Goal: Task Accomplishment & Management: Complete application form

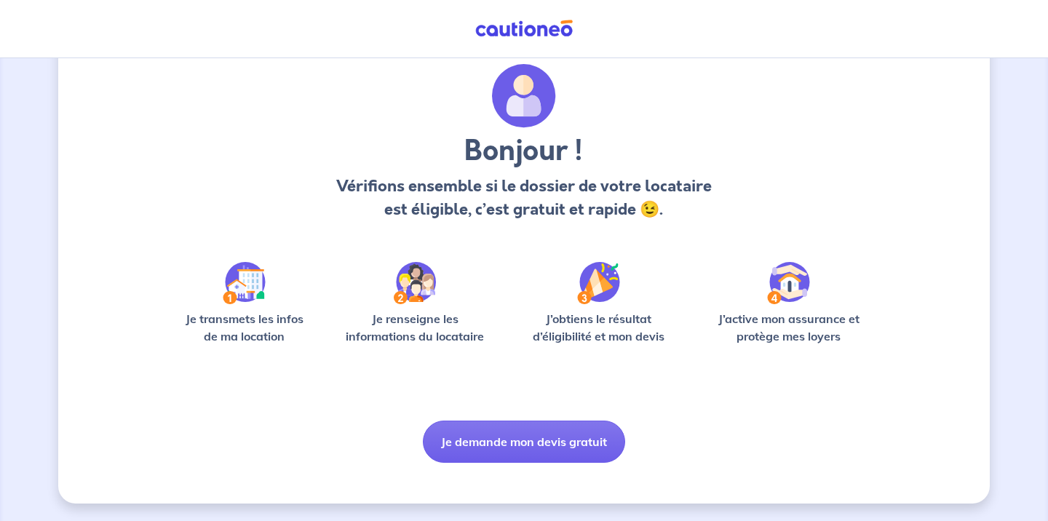
scroll to position [47, 0]
click at [530, 426] on button "Je demande mon devis gratuit" at bounding box center [524, 442] width 202 height 42
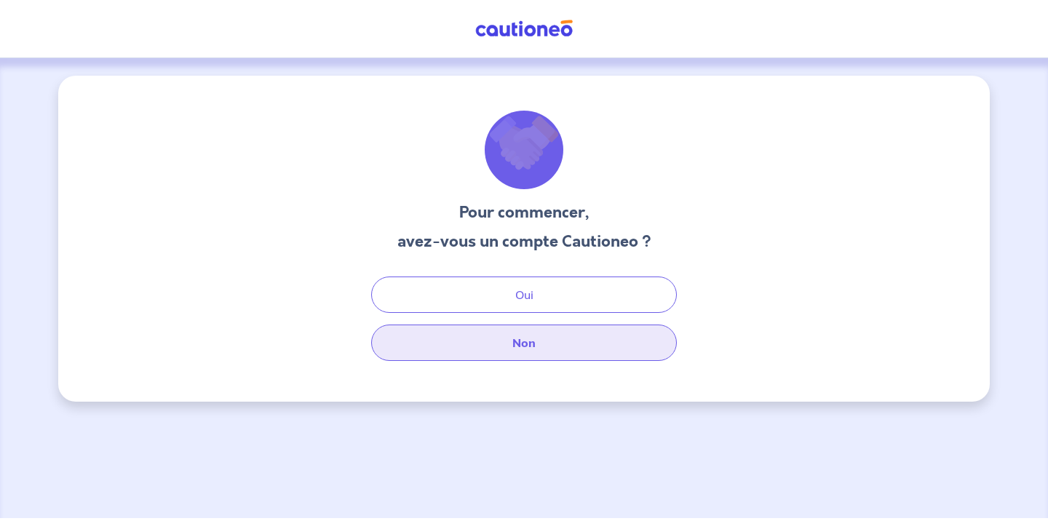
click at [508, 343] on button "Non" at bounding box center [524, 343] width 306 height 36
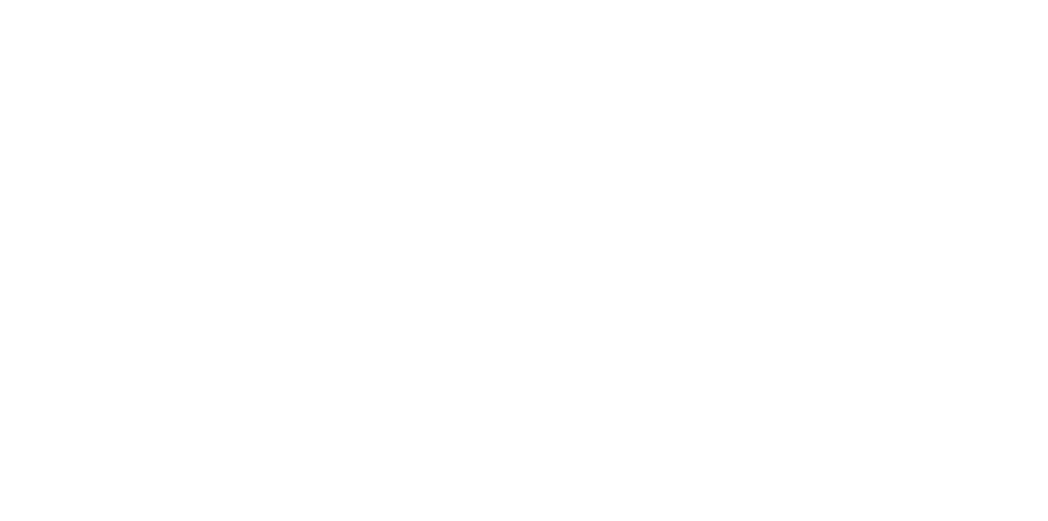
select select "FR"
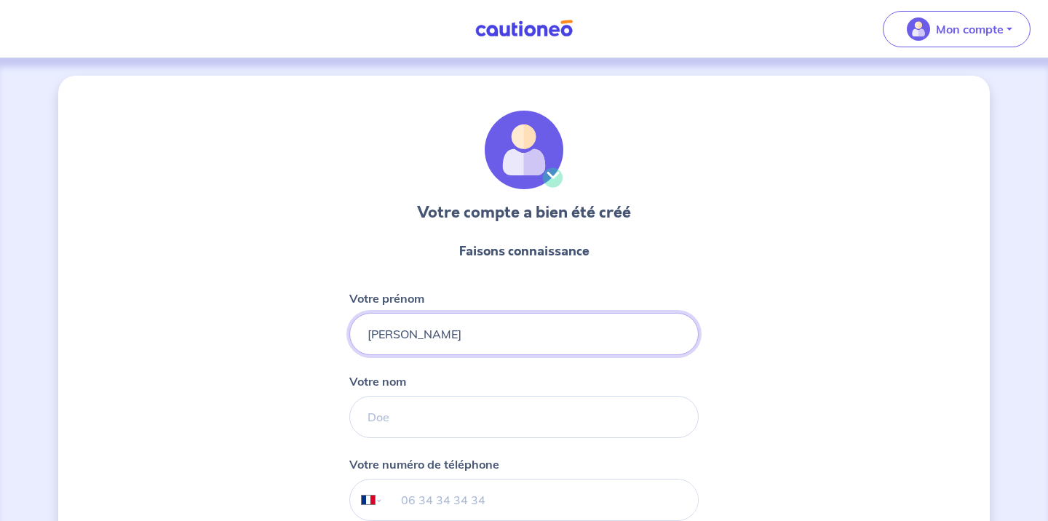
type input "[PERSON_NAME]"
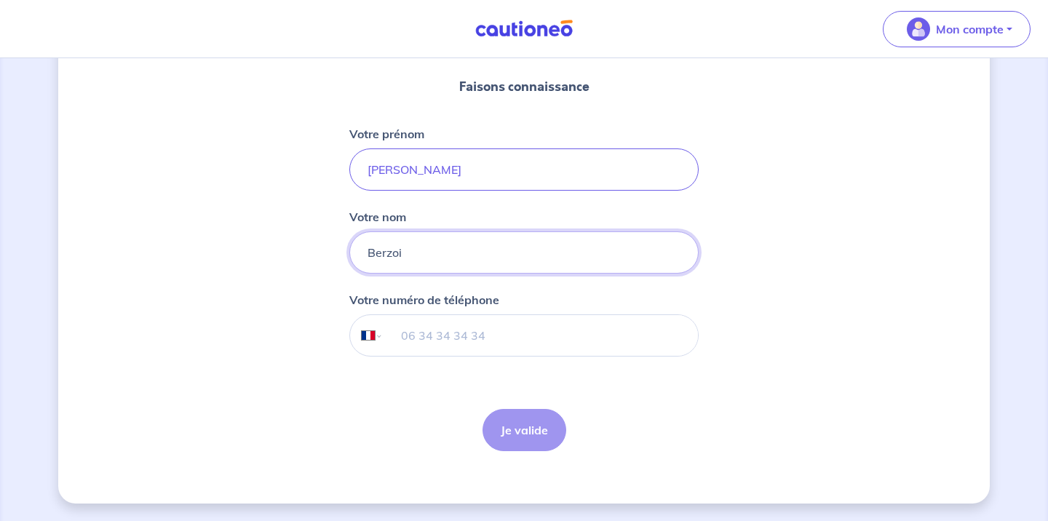
scroll to position [164, 0]
type input "Berzoi"
click at [433, 342] on input "tel" at bounding box center [540, 335] width 314 height 41
type input "06 76 21 74 06"
click at [524, 430] on button "Je valide" at bounding box center [524, 430] width 84 height 42
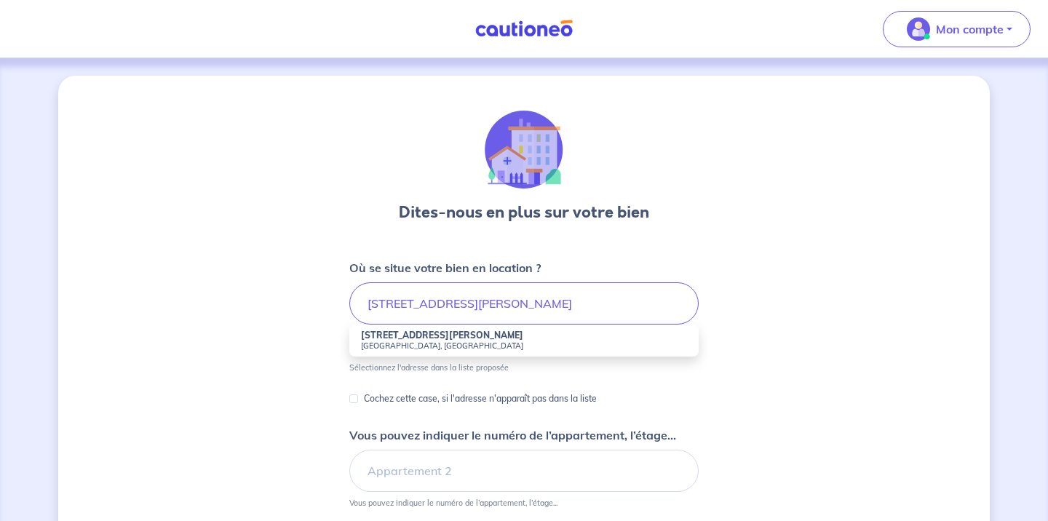
click at [482, 338] on li "[STREET_ADDRESS][PERSON_NAME]" at bounding box center [523, 341] width 349 height 32
type input "[STREET_ADDRESS][PERSON_NAME]"
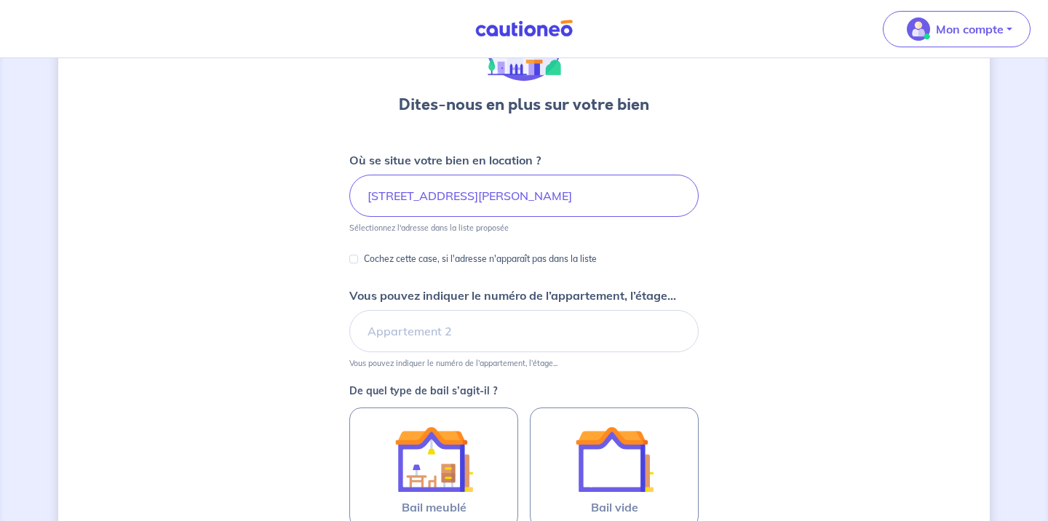
scroll to position [130, 0]
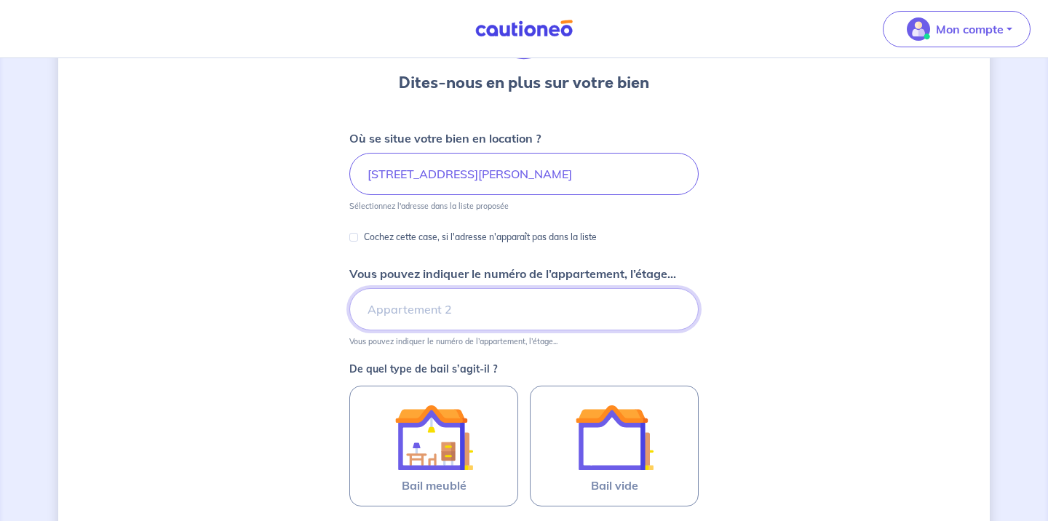
click at [464, 303] on input "Vous pouvez indiquer le numéro de l’appartement, l’étage..." at bounding box center [523, 309] width 349 height 42
type input "2"
click at [388, 175] on input "[STREET_ADDRESS][PERSON_NAME]" at bounding box center [523, 174] width 349 height 42
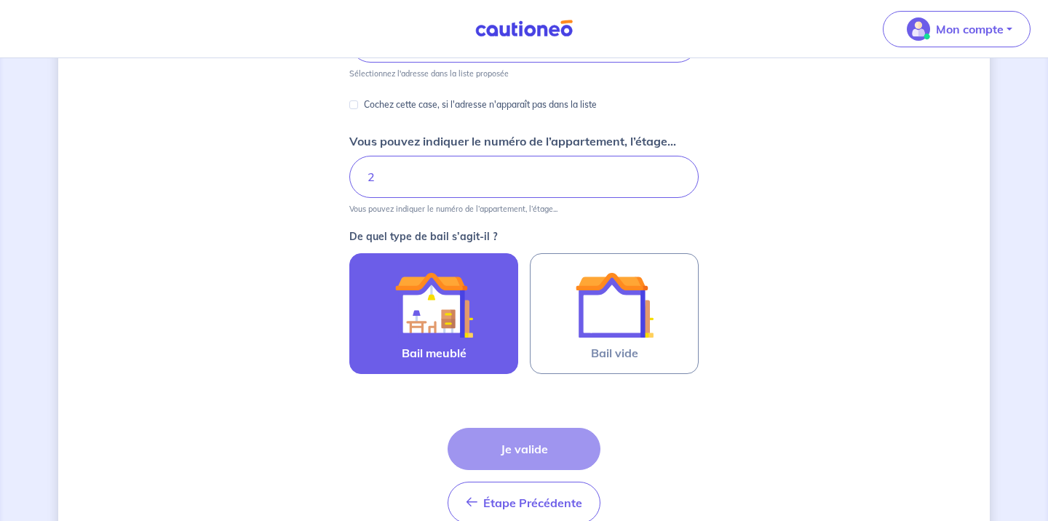
click at [402, 307] on img at bounding box center [433, 305] width 79 height 79
click at [0, 0] on input "Bail meublé" at bounding box center [0, 0] width 0 height 0
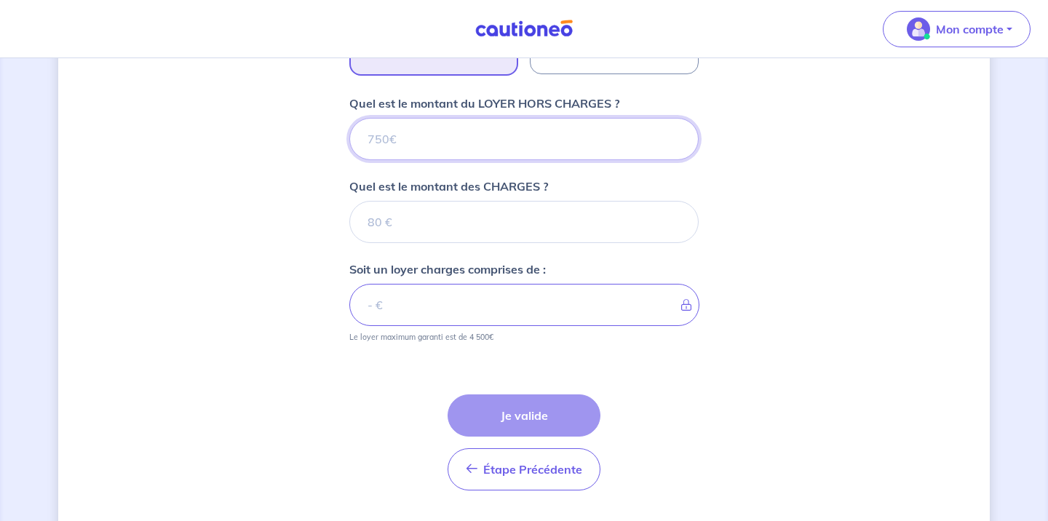
scroll to position [557, 0]
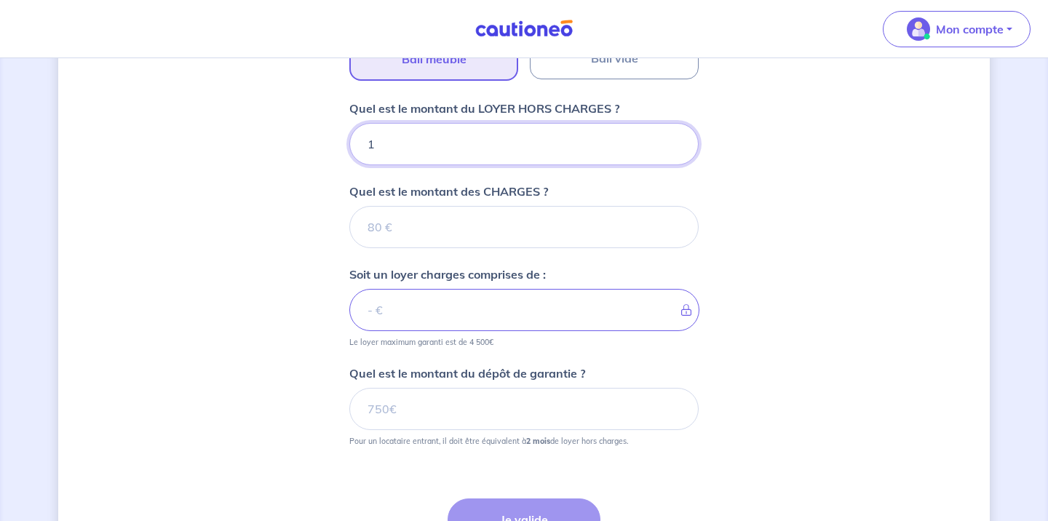
type input "12"
type input "125"
type input "1250"
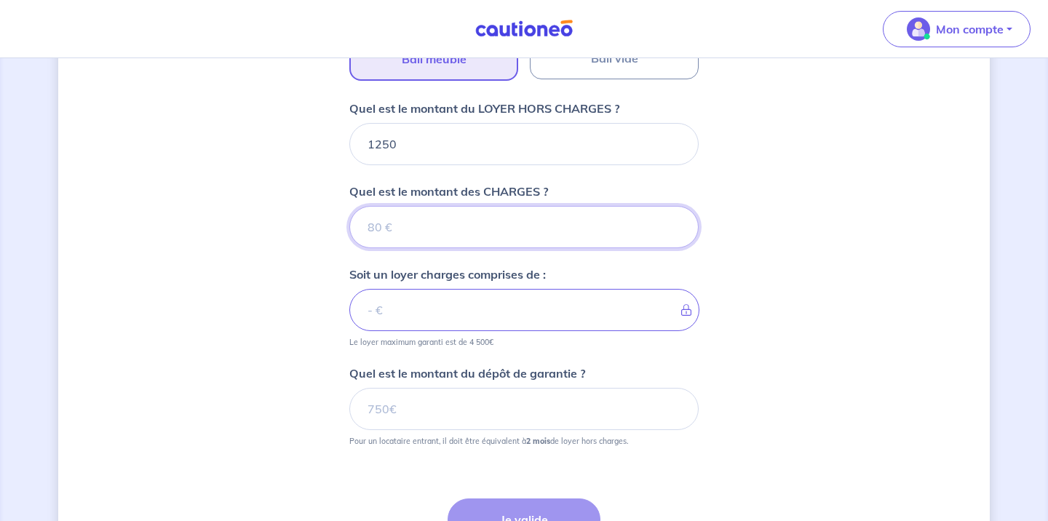
click at [494, 232] on input "Quel est le montant des CHARGES ?" at bounding box center [523, 227] width 349 height 42
type input "1"
type input "1251"
type input "100"
type input "1350"
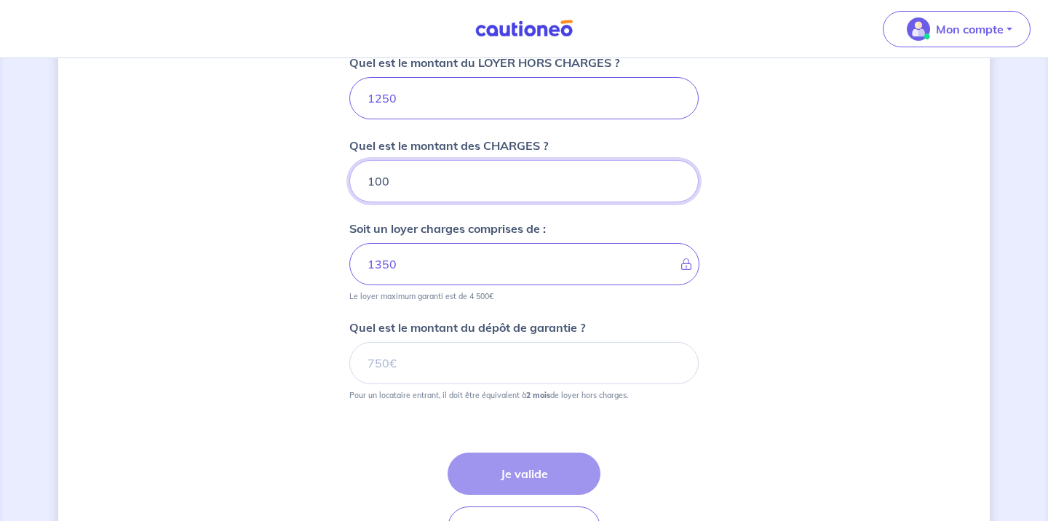
scroll to position [632, 0]
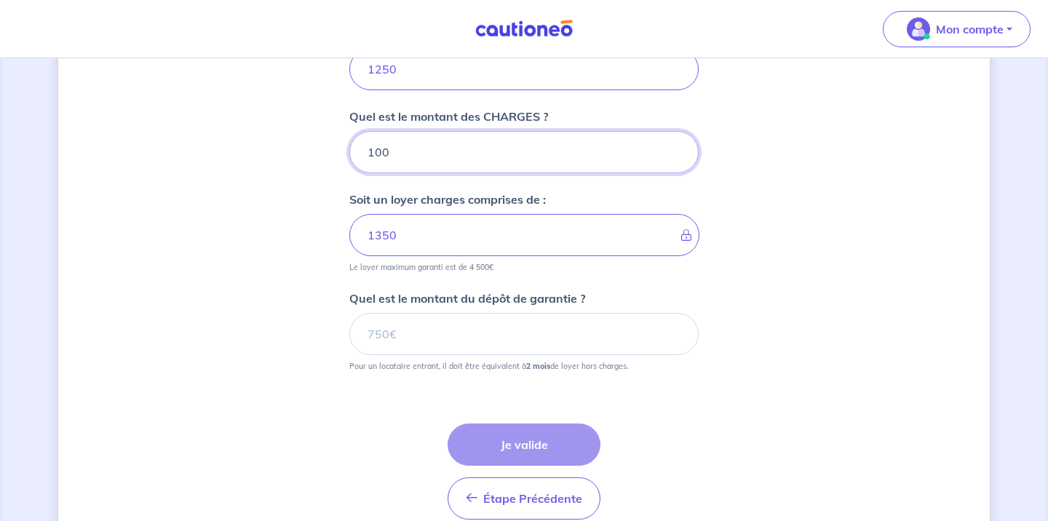
type input "100"
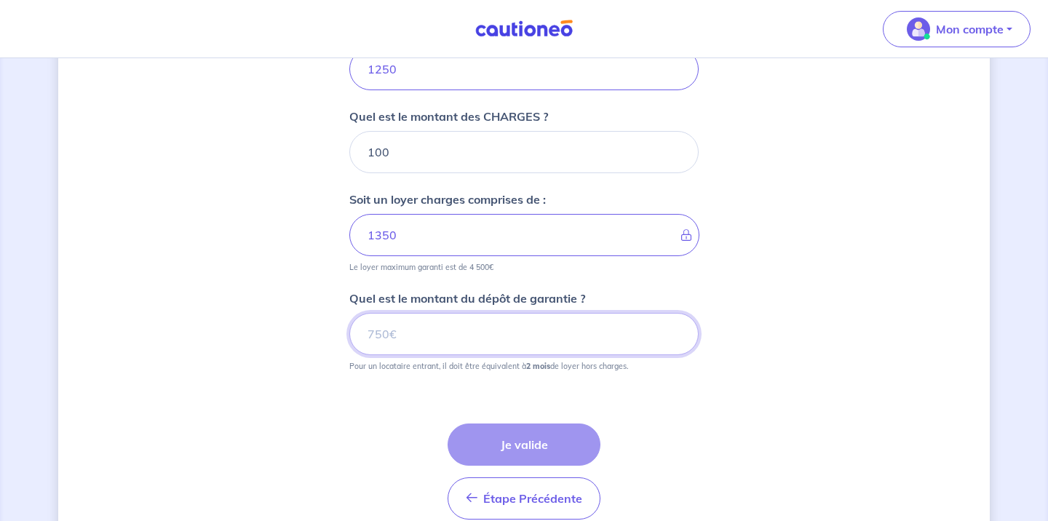
click at [514, 323] on input "Quel est le montant du dépôt de garantie ?" at bounding box center [523, 334] width 349 height 42
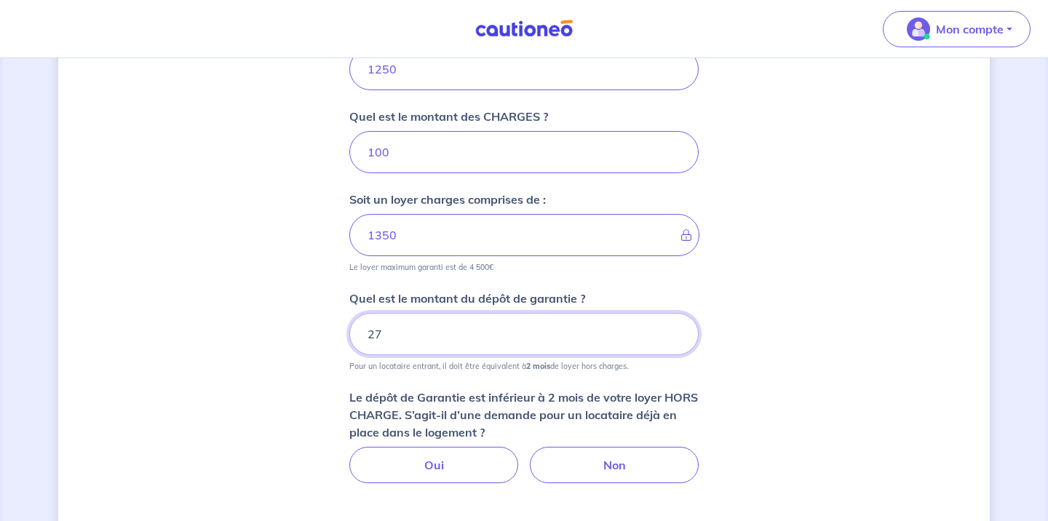
type input "2"
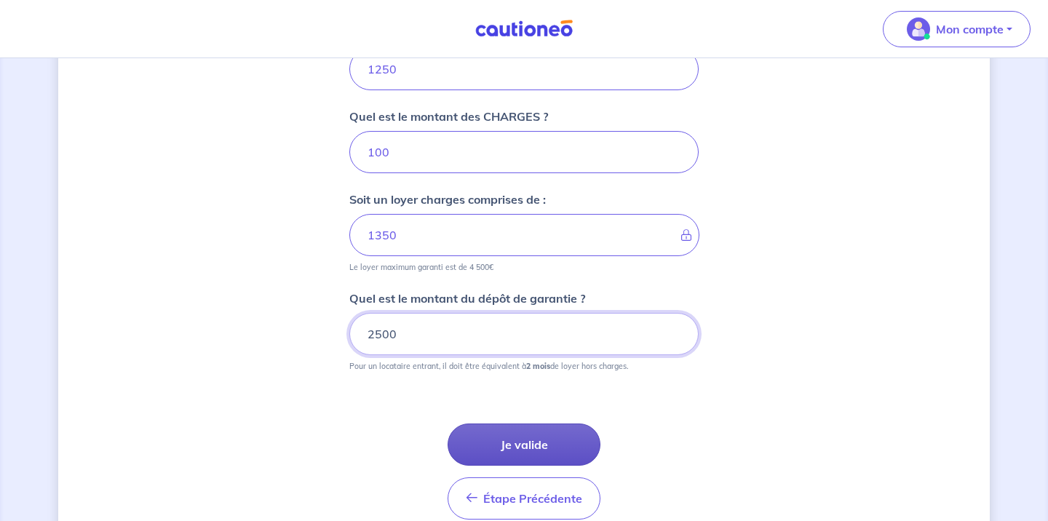
type input "2500"
click at [568, 441] on button "Je valide" at bounding box center [524, 445] width 153 height 42
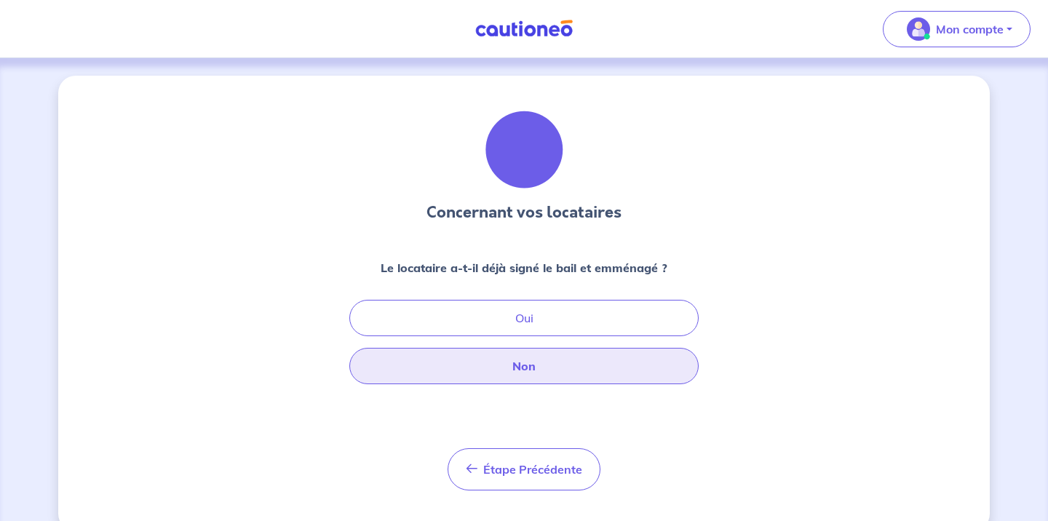
click at [525, 376] on button "Non" at bounding box center [523, 366] width 349 height 36
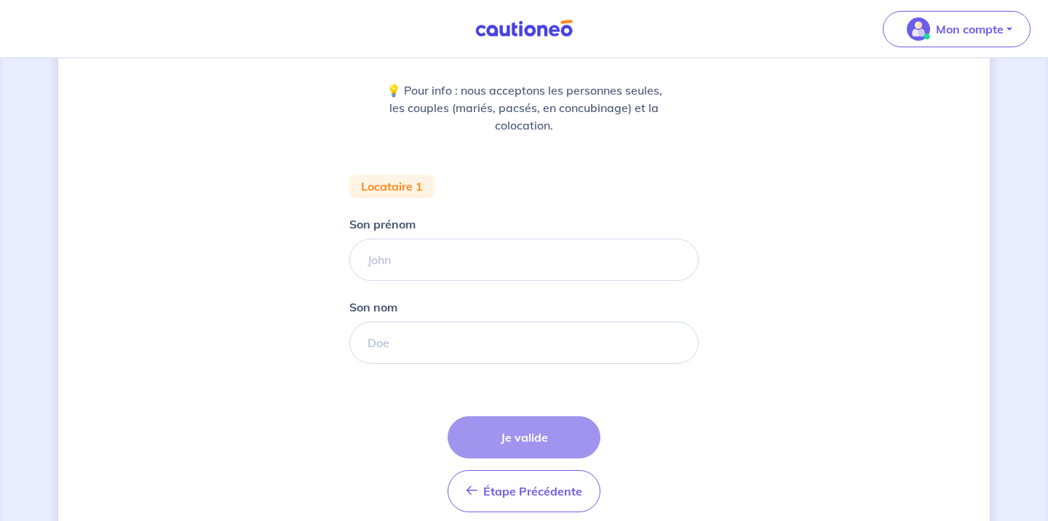
scroll to position [180, 0]
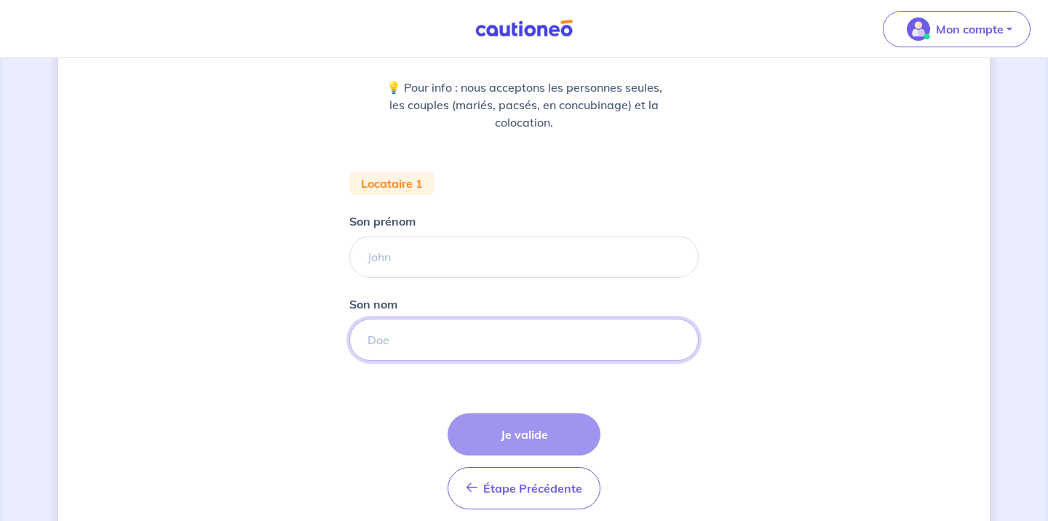
click at [466, 354] on input "Son nom" at bounding box center [523, 340] width 349 height 42
click at [495, 442] on div "Étape Précédente Précédent Je valide Je valide" at bounding box center [524, 461] width 153 height 96
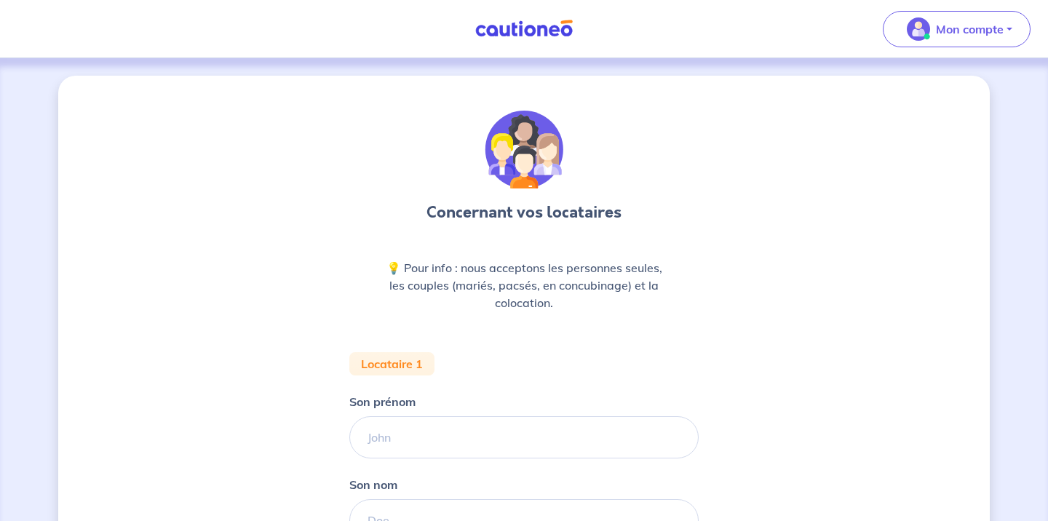
scroll to position [0, 0]
click at [432, 439] on input "Son prénom" at bounding box center [523, 437] width 349 height 42
type input "ZINA"
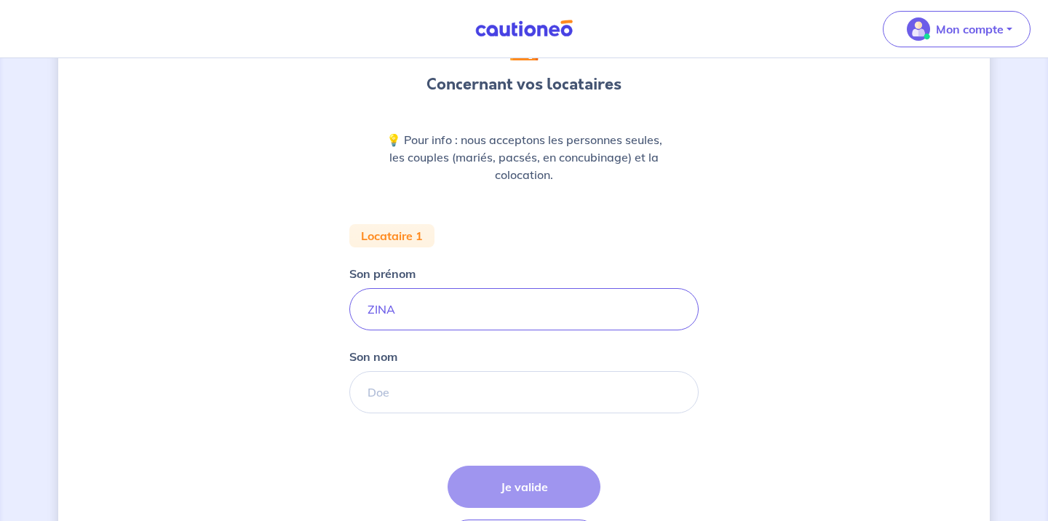
scroll to position [155, 0]
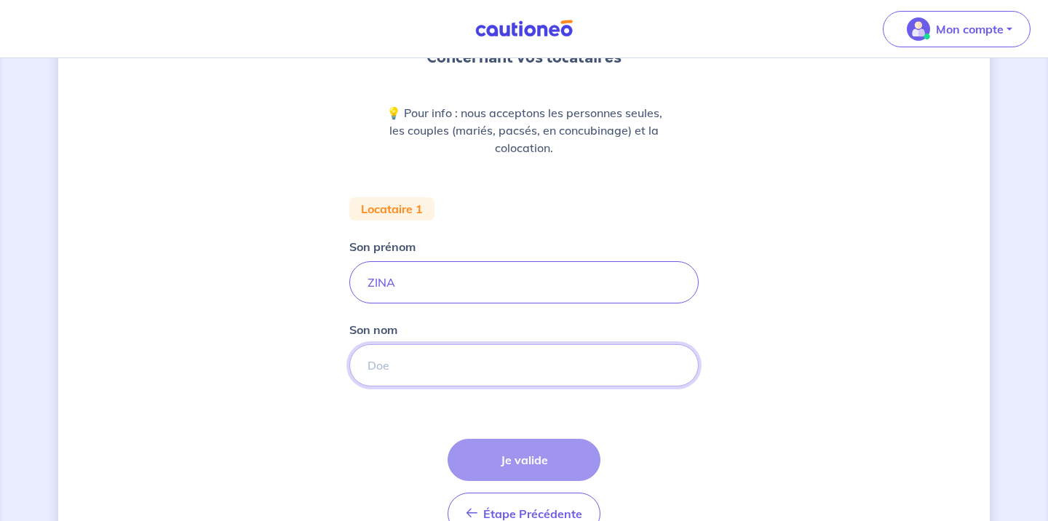
click at [432, 379] on input "Son nom" at bounding box center [523, 365] width 349 height 42
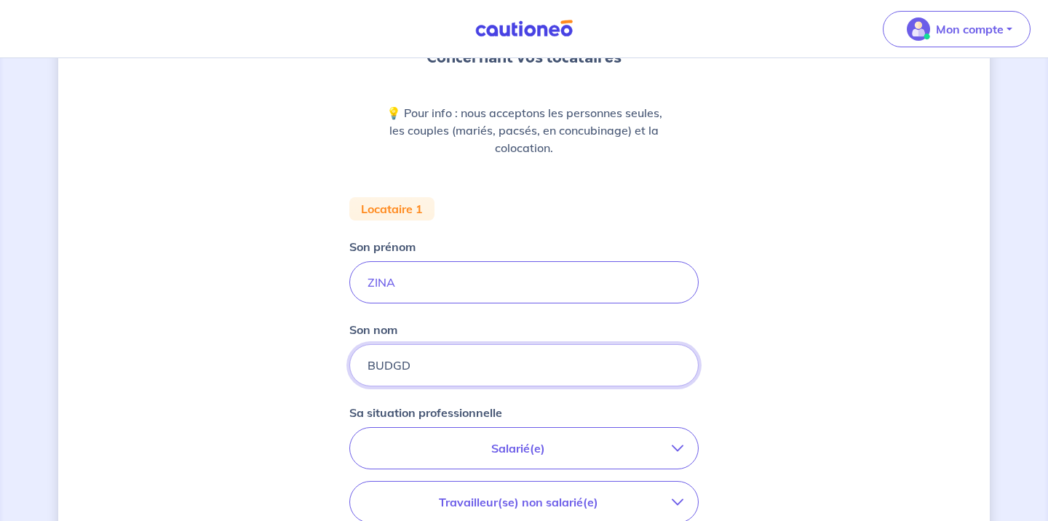
type input "BUDGD"
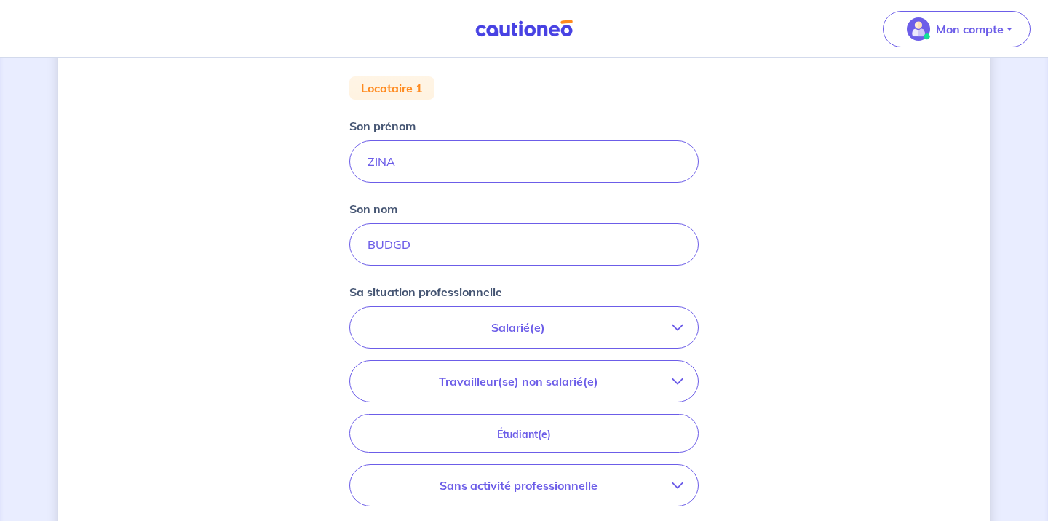
scroll to position [288, 0]
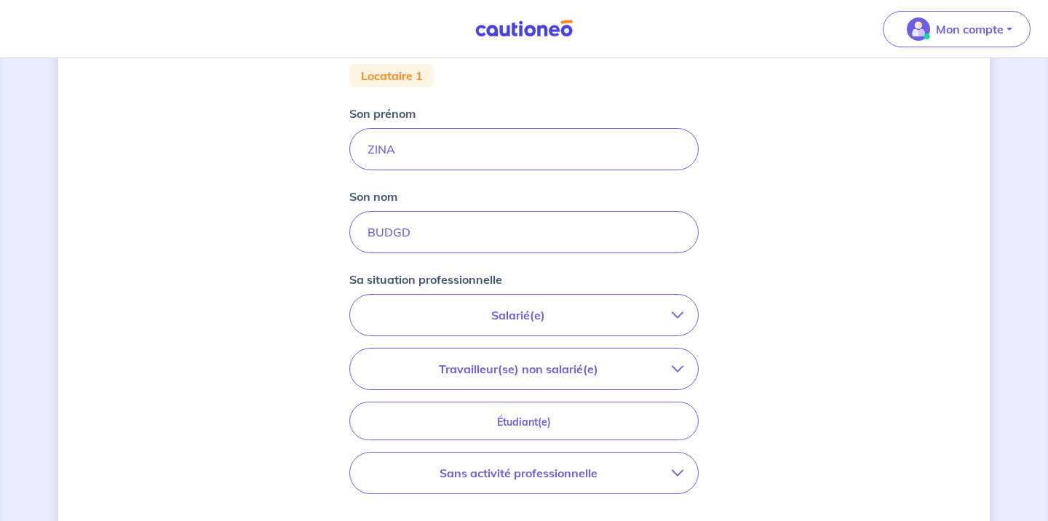
click at [508, 314] on p "Salarié(e)" at bounding box center [518, 314] width 307 height 17
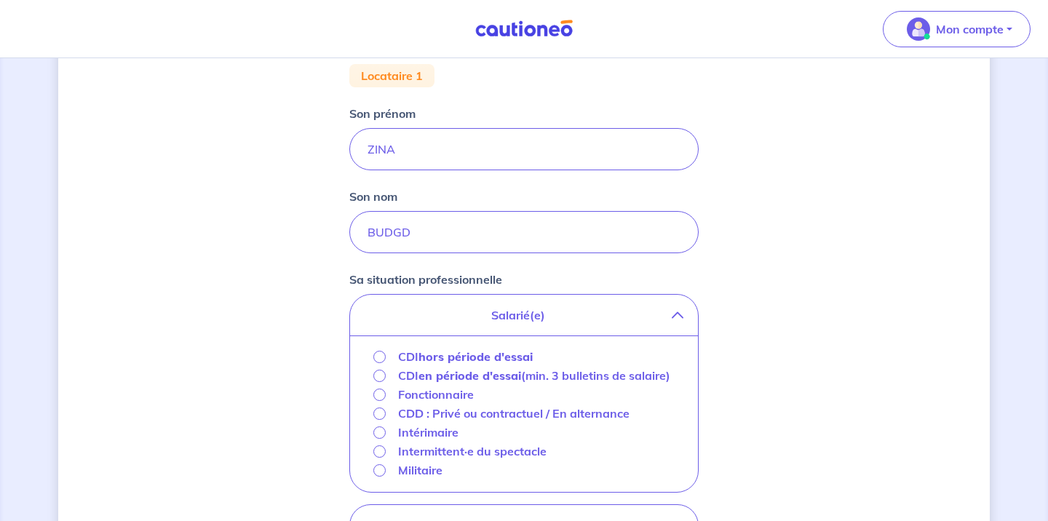
click at [460, 354] on strong "hors période d'essai" at bounding box center [475, 356] width 114 height 15
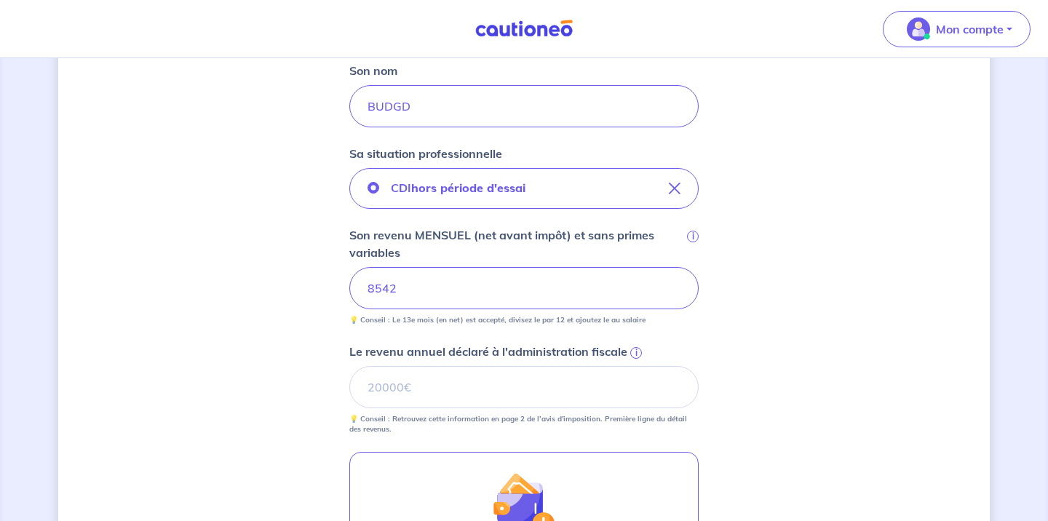
scroll to position [413, 0]
click at [421, 396] on input "Le revenu annuel déclaré à l'administration fiscale i" at bounding box center [523, 388] width 349 height 42
click at [635, 351] on span "i" at bounding box center [636, 354] width 12 height 12
click at [635, 367] on input "Le revenu annuel déclaré à l'administration fiscale i" at bounding box center [523, 388] width 349 height 42
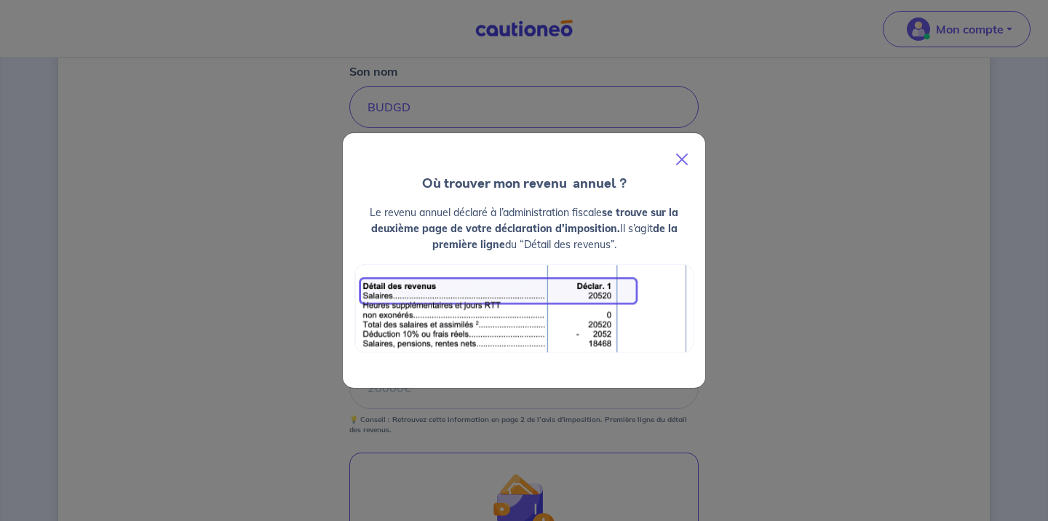
click at [680, 162] on button "Close" at bounding box center [681, 159] width 35 height 41
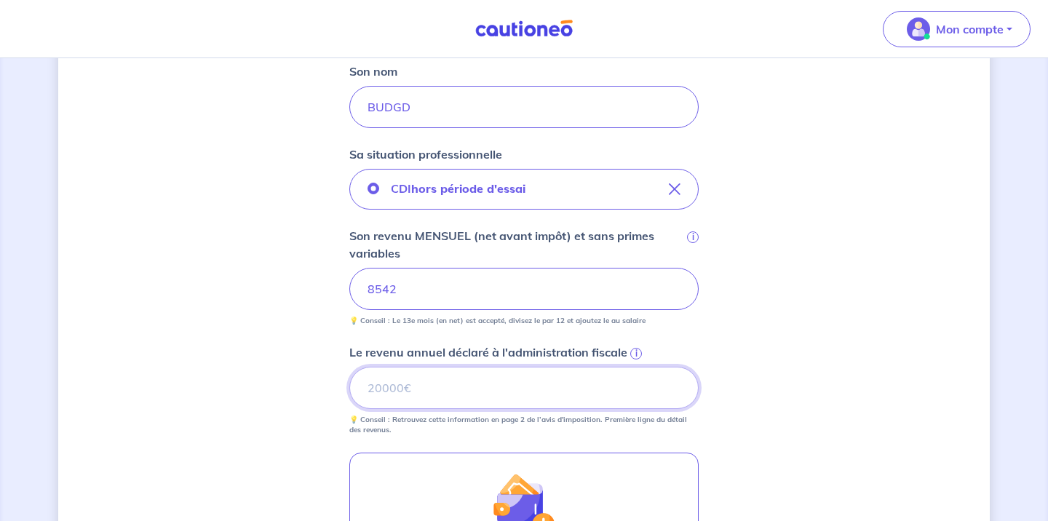
click at [492, 389] on input "Le revenu annuel déclaré à l'administration fiscale i" at bounding box center [523, 388] width 349 height 42
type input "520000"
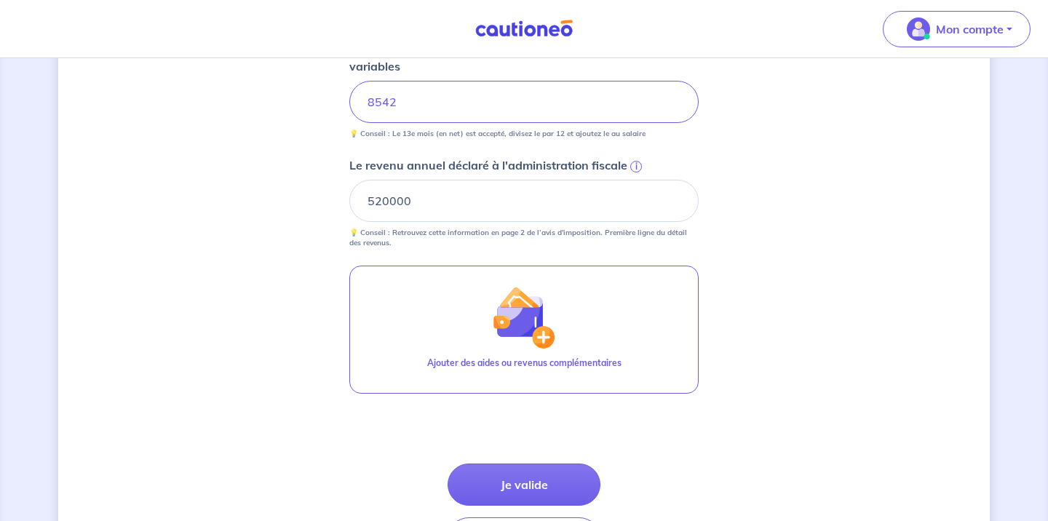
scroll to position [608, 0]
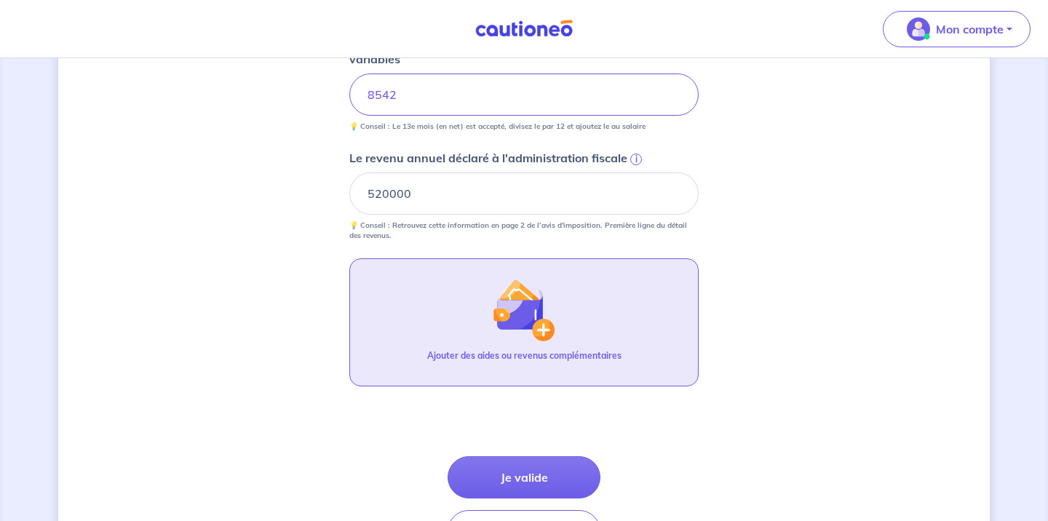
click at [546, 365] on div "Ajouter des aides ou revenus complémentaires" at bounding box center [524, 361] width 194 height 25
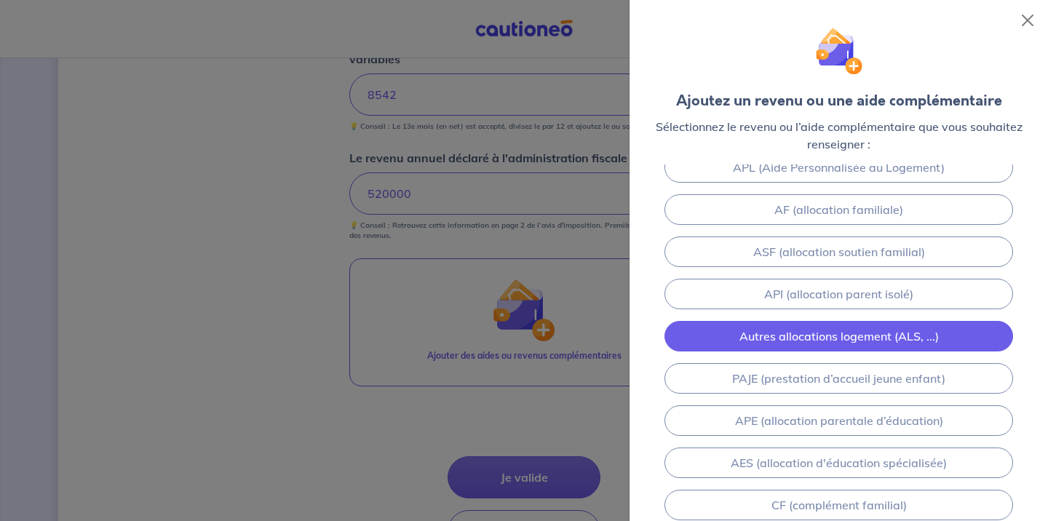
scroll to position [186, 0]
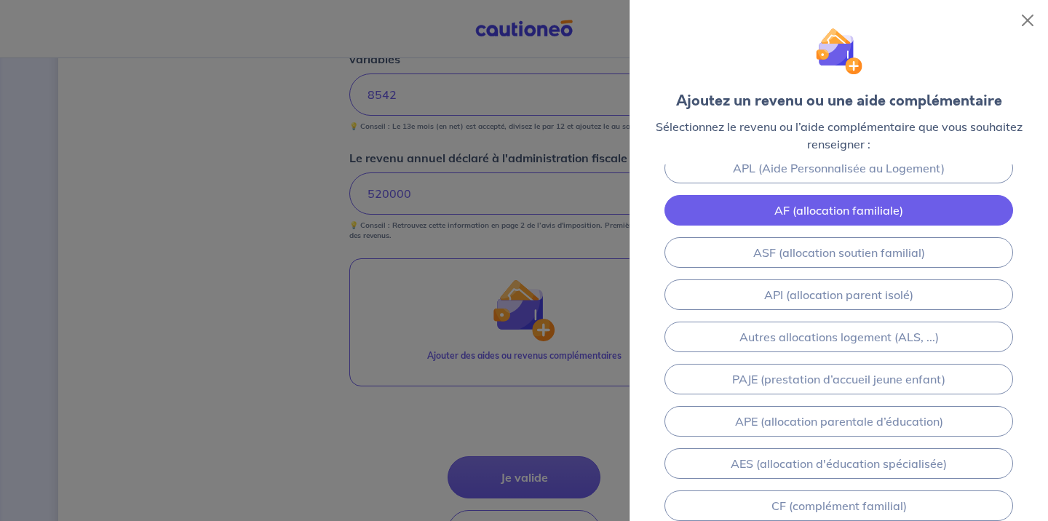
click at [869, 219] on link "AF (allocation familiale)" at bounding box center [838, 210] width 349 height 31
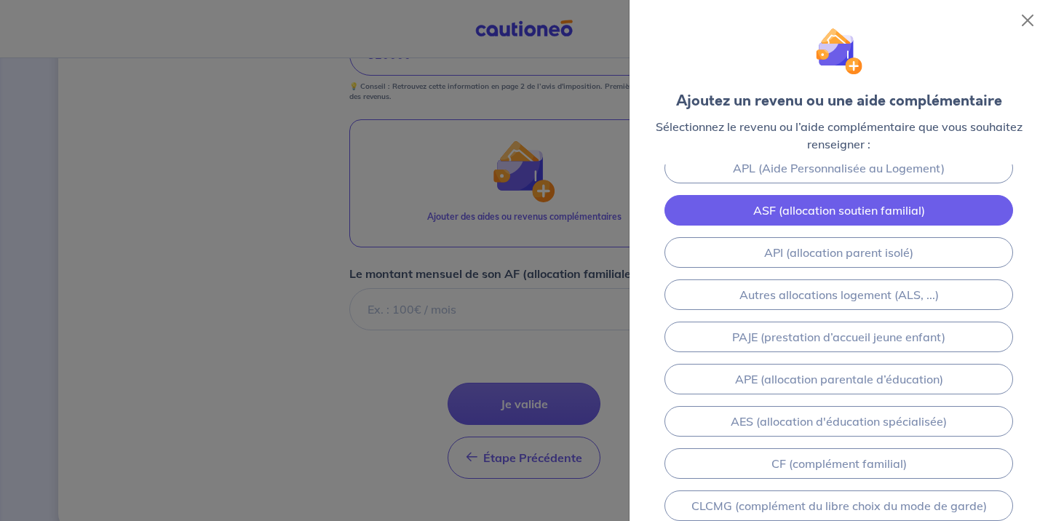
scroll to position [774, 0]
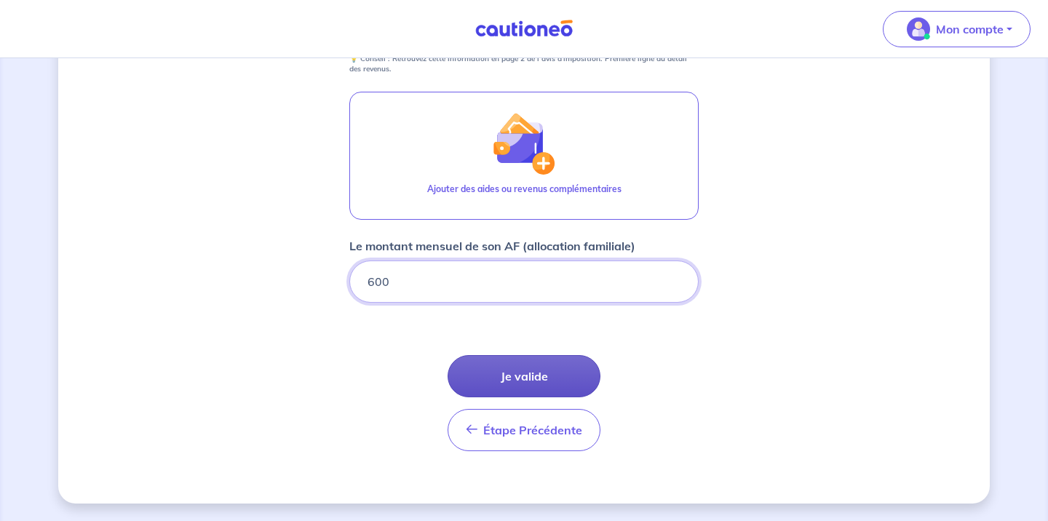
type input "600"
click at [529, 372] on button "Je valide" at bounding box center [524, 376] width 153 height 42
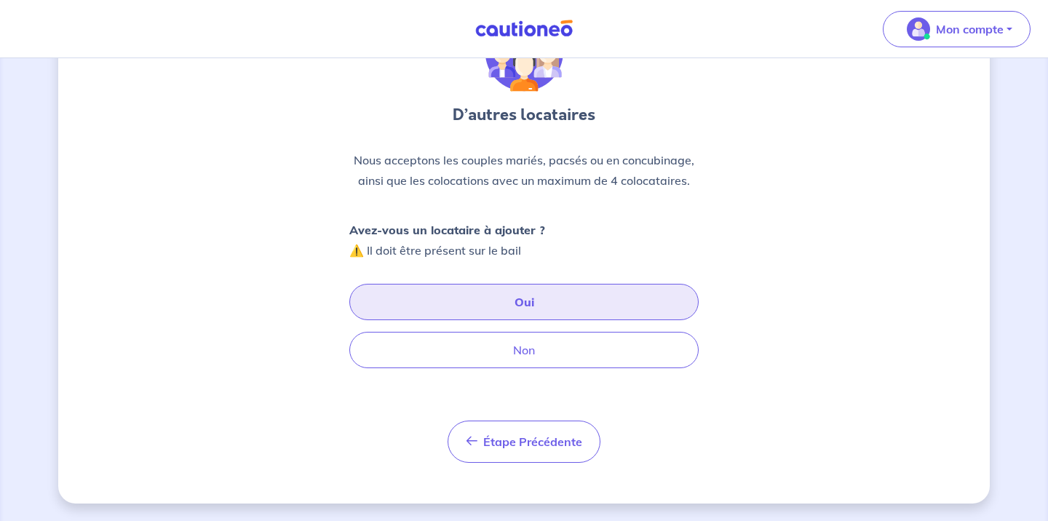
scroll to position [98, 0]
click at [537, 304] on button "Oui" at bounding box center [523, 302] width 349 height 36
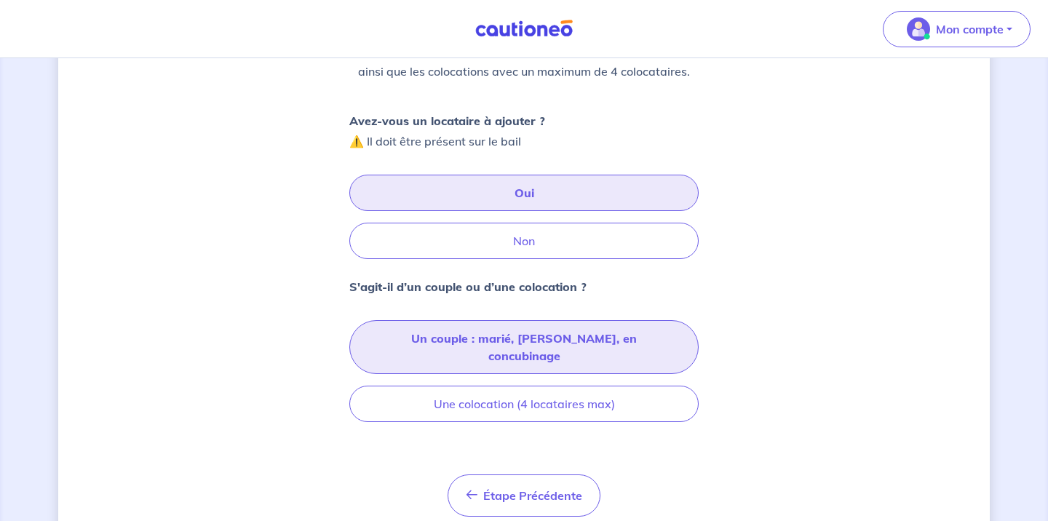
scroll to position [207, 0]
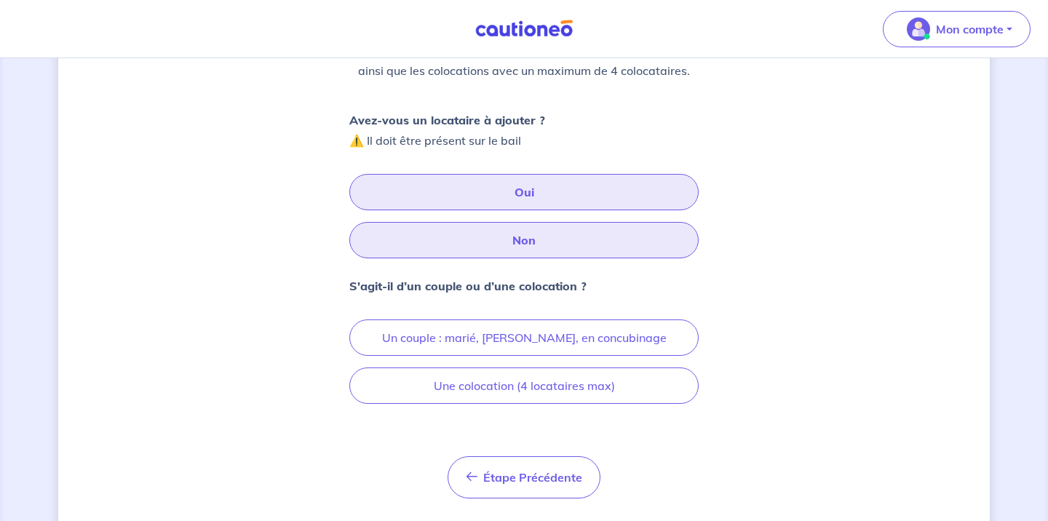
click at [546, 256] on button "Non" at bounding box center [523, 240] width 349 height 36
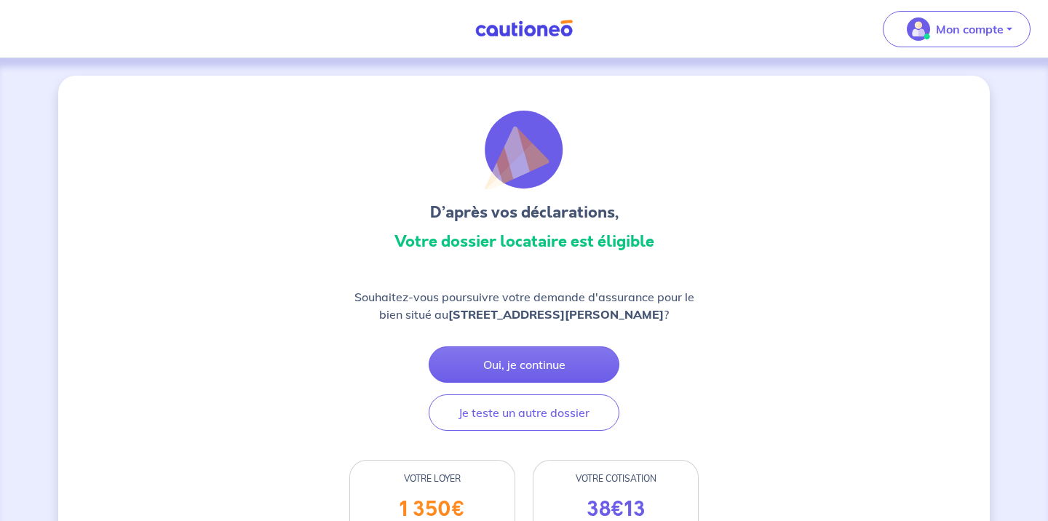
click at [521, 37] on img at bounding box center [523, 29] width 109 height 18
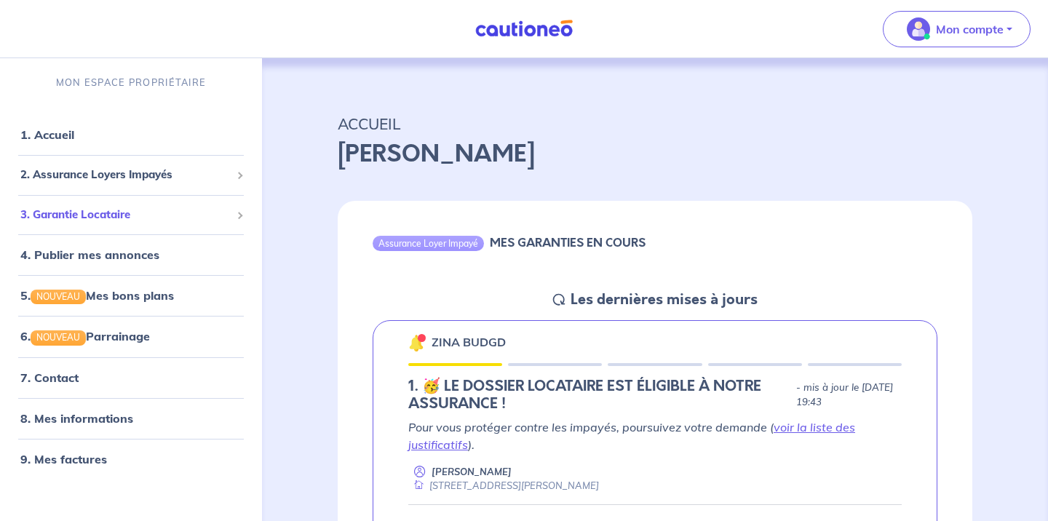
click at [116, 217] on span "3. Garantie Locataire" at bounding box center [125, 215] width 210 height 17
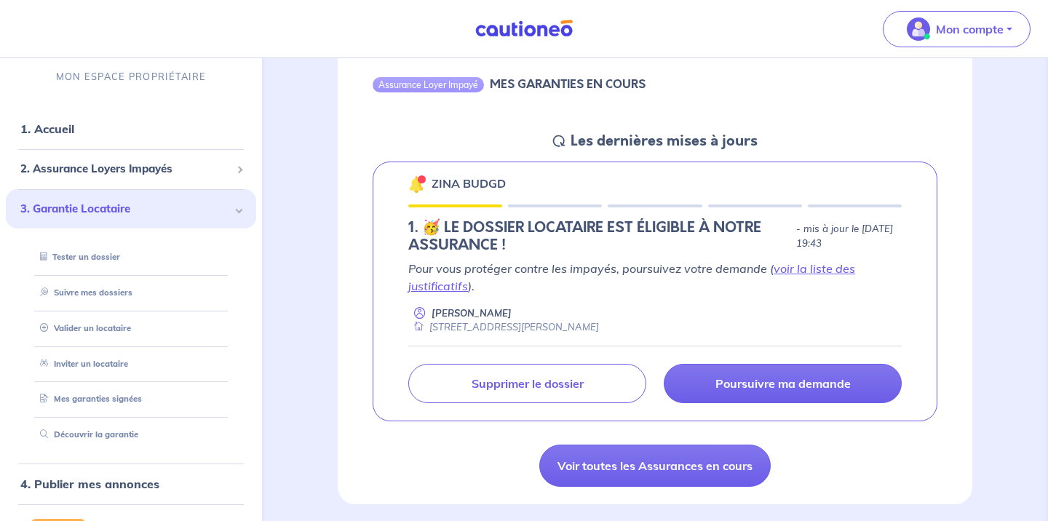
scroll to position [163, 0]
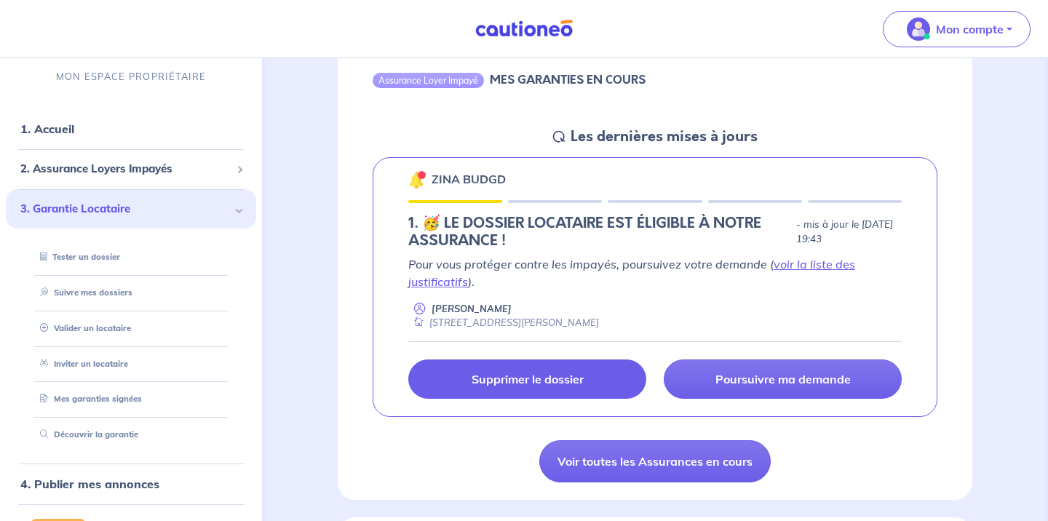
click at [560, 383] on p "Supprimer le dossier" at bounding box center [528, 379] width 112 height 15
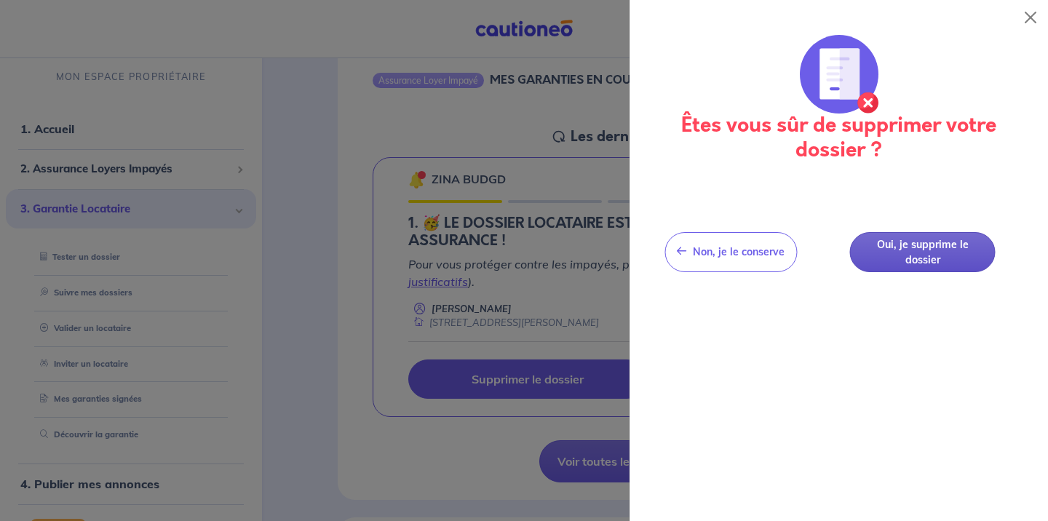
click at [925, 267] on button "Oui, je supprime le dossier" at bounding box center [923, 252] width 146 height 40
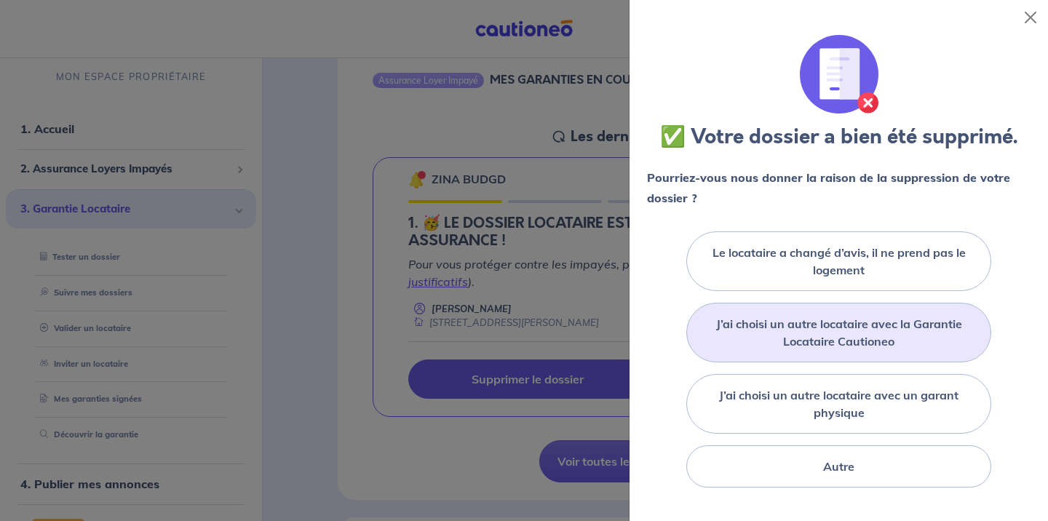
click at [851, 324] on label "J’ai choisi un autre locataire avec la Garantie Locataire Cautioneo" at bounding box center [838, 332] width 269 height 35
click at [0, 0] on input "J’ai choisi un autre locataire avec la Garantie Locataire Cautioneo" at bounding box center [0, 0] width 0 height 0
click at [851, 324] on label "J’ai choisi un autre locataire avec la Garantie Locataire Cautioneo" at bounding box center [838, 332] width 269 height 35
click at [0, 0] on input "J’ai choisi un autre locataire avec la Garantie Locataire Cautioneo" at bounding box center [0, 0] width 0 height 0
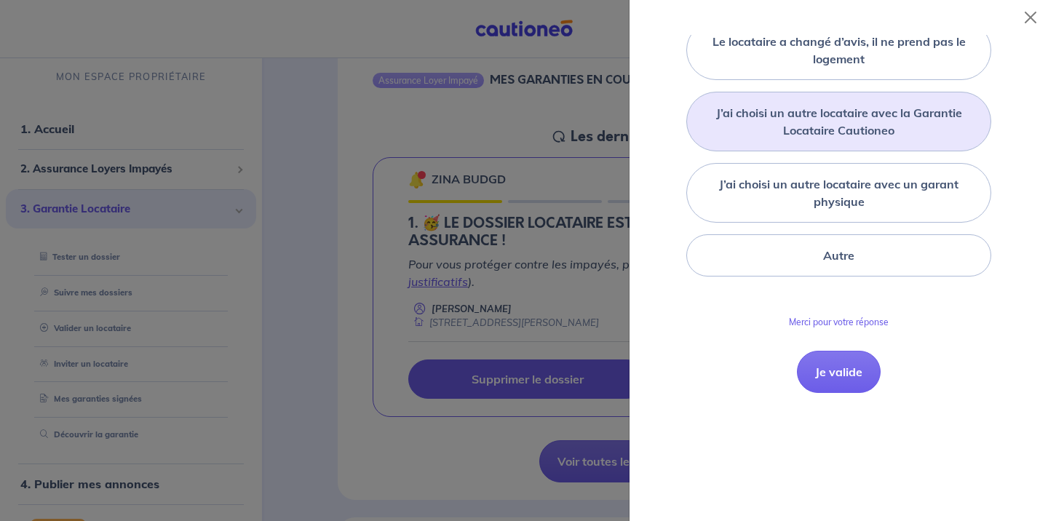
scroll to position [226, 0]
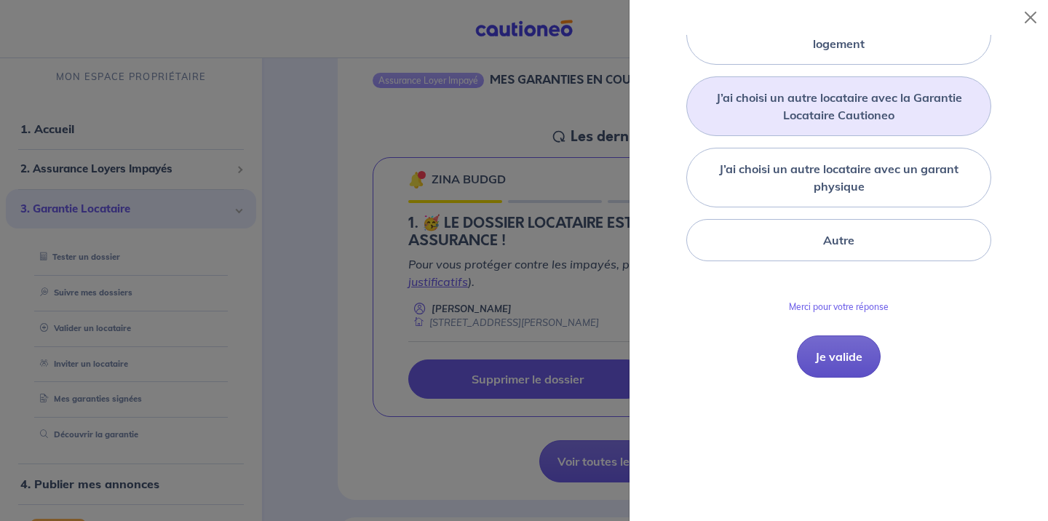
click at [838, 346] on button "Je valide" at bounding box center [839, 356] width 84 height 42
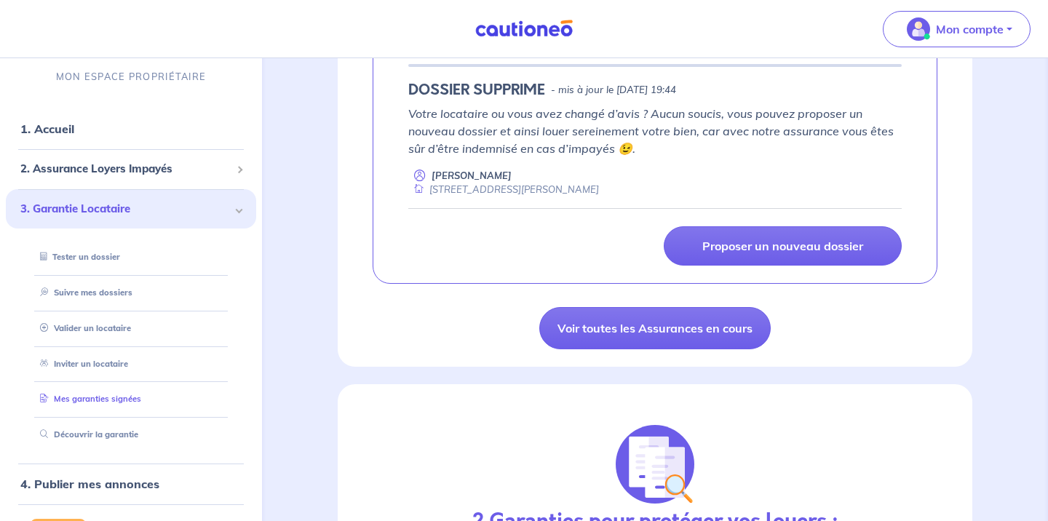
scroll to position [137, 0]
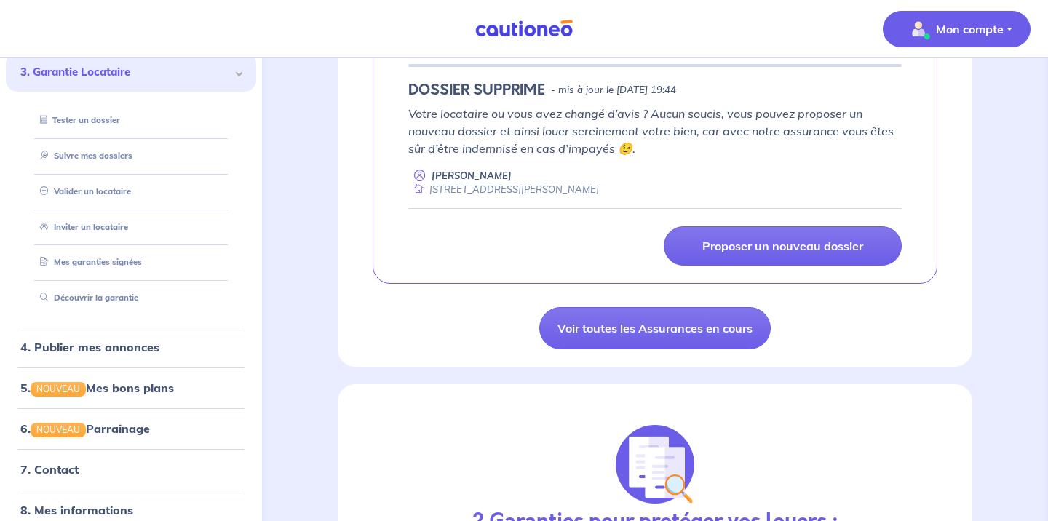
click at [1003, 37] on button "Mon compte" at bounding box center [957, 29] width 148 height 36
click at [939, 130] on link "Me déconnecter" at bounding box center [941, 125] width 117 height 23
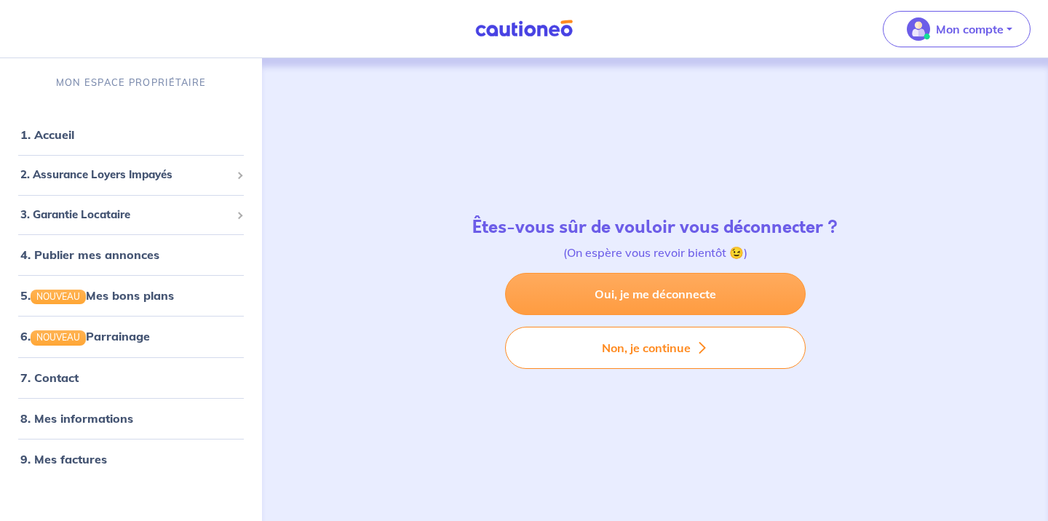
click at [635, 305] on link "Oui, je me déconnecte" at bounding box center [655, 294] width 301 height 42
